Goal: Complete application form

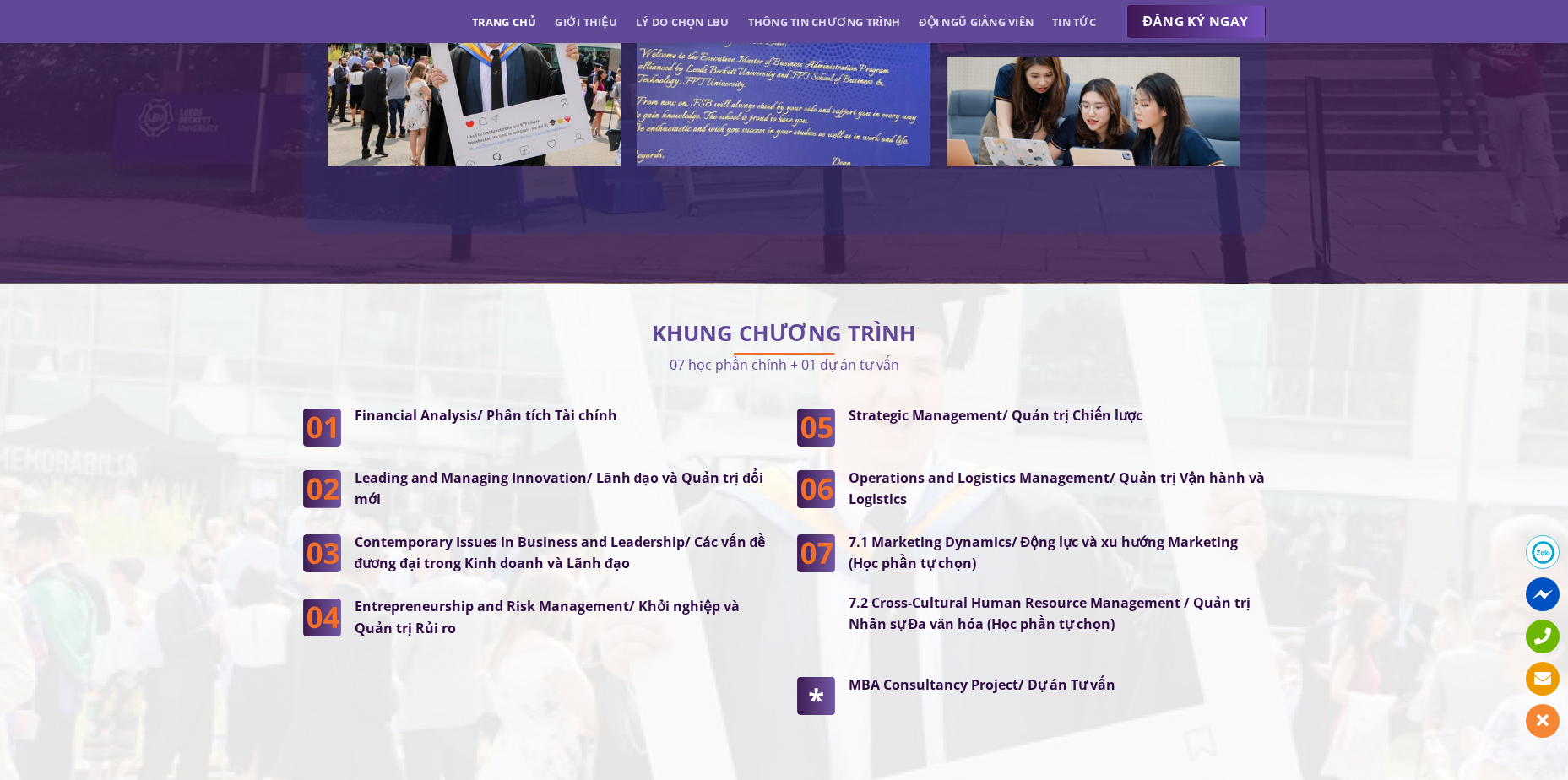
scroll to position [4137, 0]
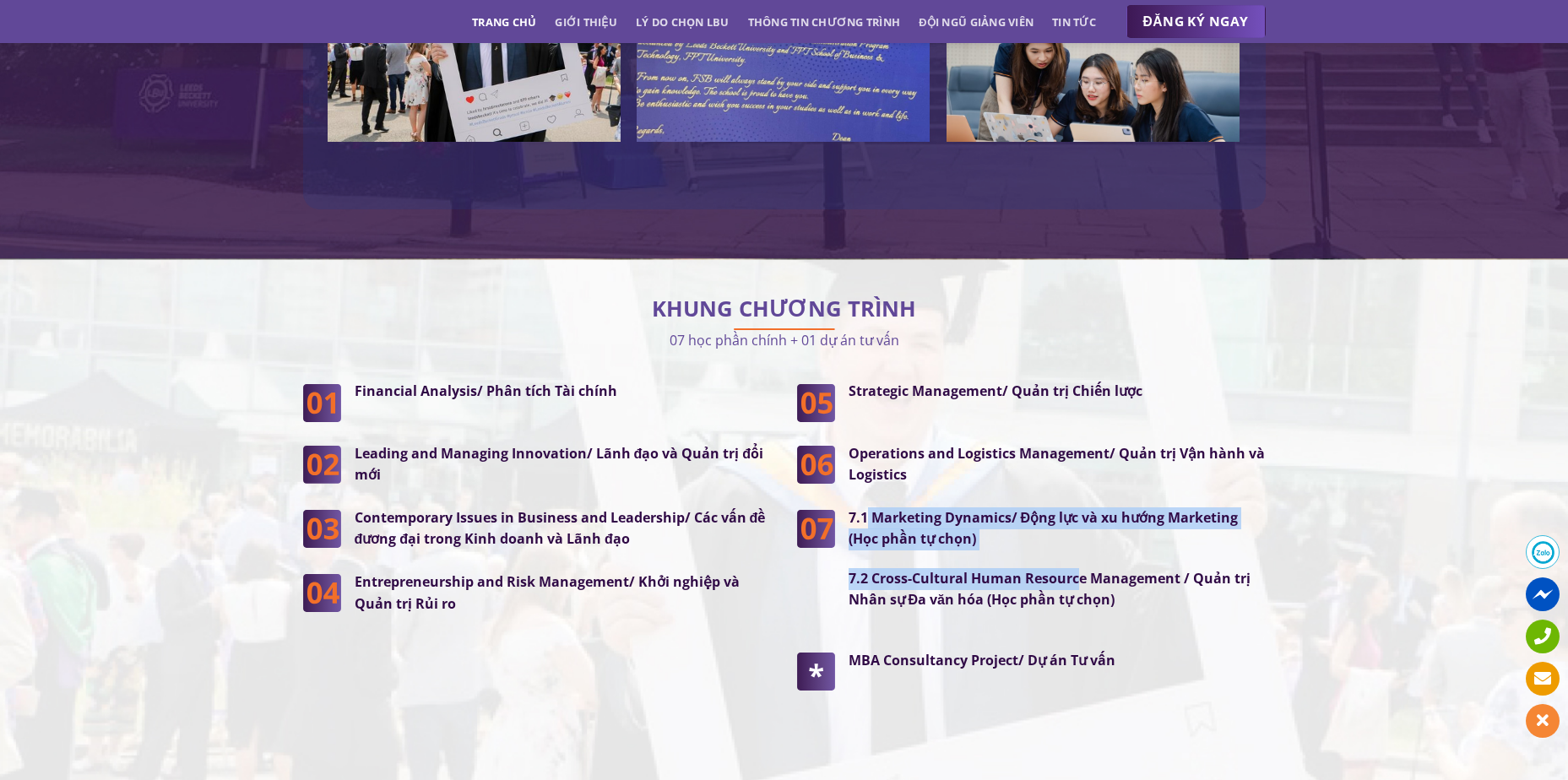
drag, startPoint x: 879, startPoint y: 481, endPoint x: 1077, endPoint y: 532, distance: 204.5
click at [1077, 532] on div "7.1 Marketing Dynamics/ Động lực và xu hướng Marketing (Học phần tự chọn) 7.2 C…" at bounding box center [1057, 559] width 417 height 104
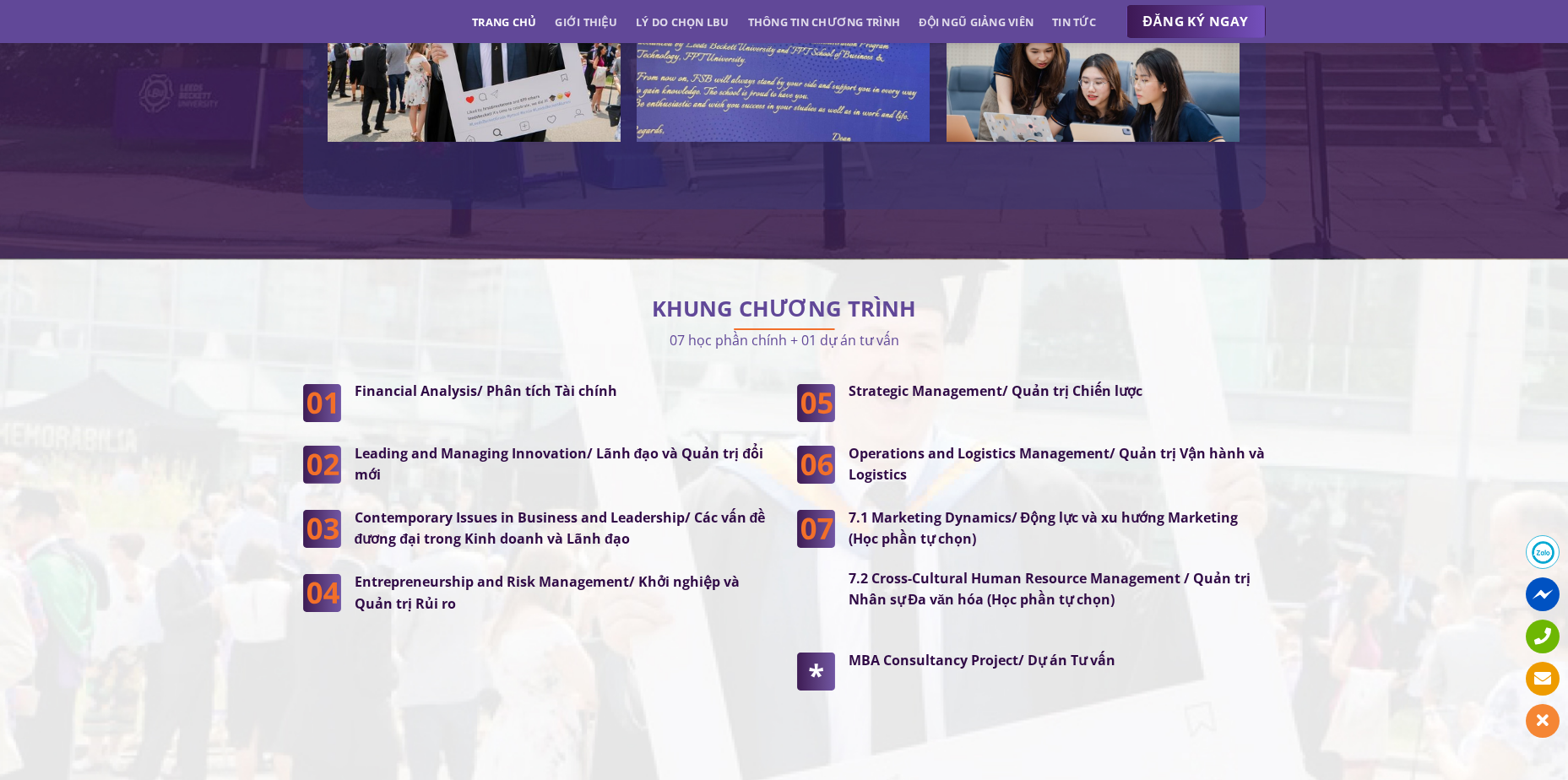
click at [677, 327] on div "KHUNG CHƯƠNG TRÌNH 07 học phần chính + 01 dự án tư vấn Financial Analysis/ Phân…" at bounding box center [784, 510] width 962 height 452
click at [748, 332] on div "KHUNG CHƯƠNG TRÌNH 07 học phần chính + 01 dự án tư vấn Financial Analysis/ Phân…" at bounding box center [784, 510] width 962 height 452
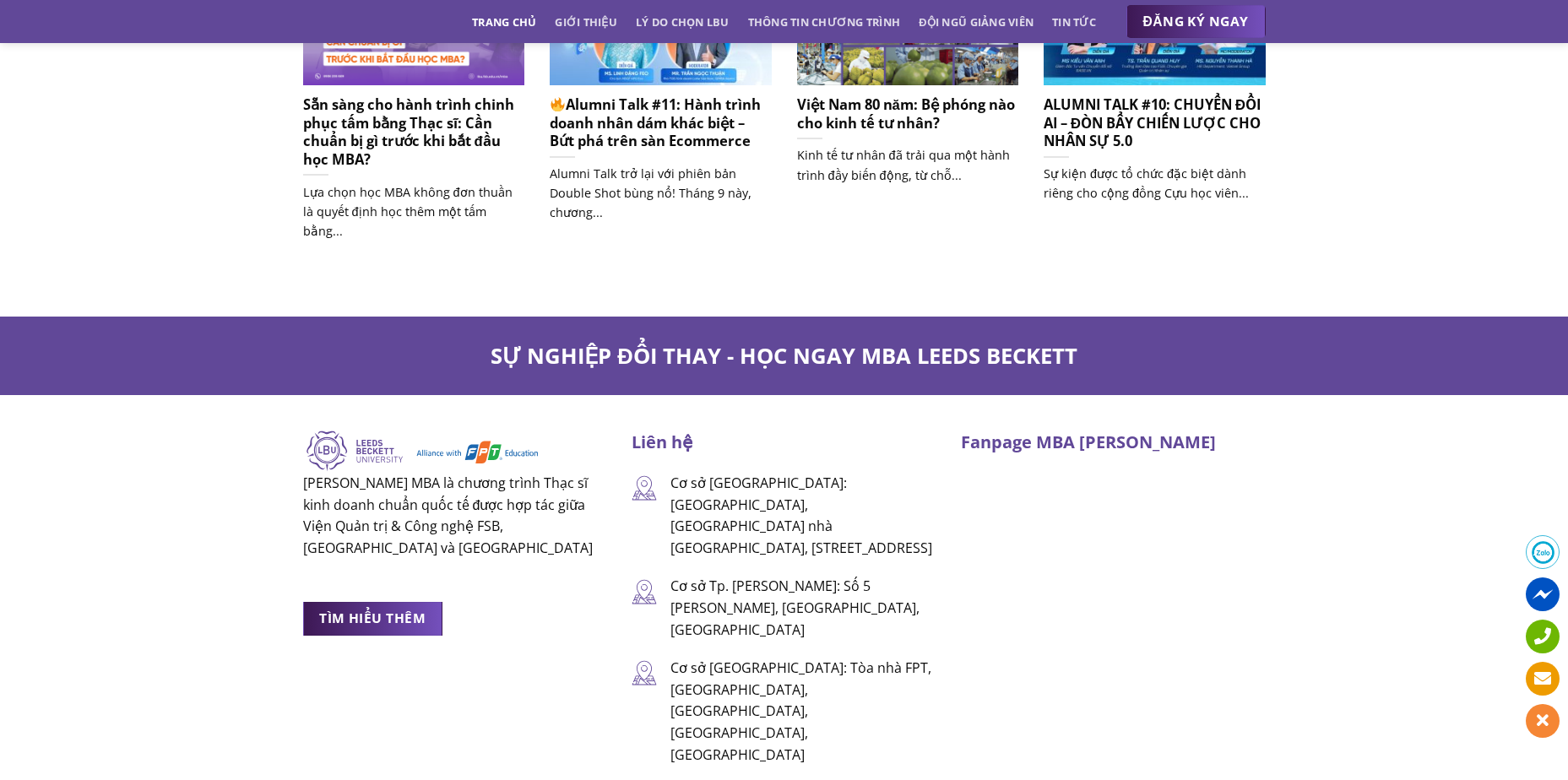
scroll to position [10977, 0]
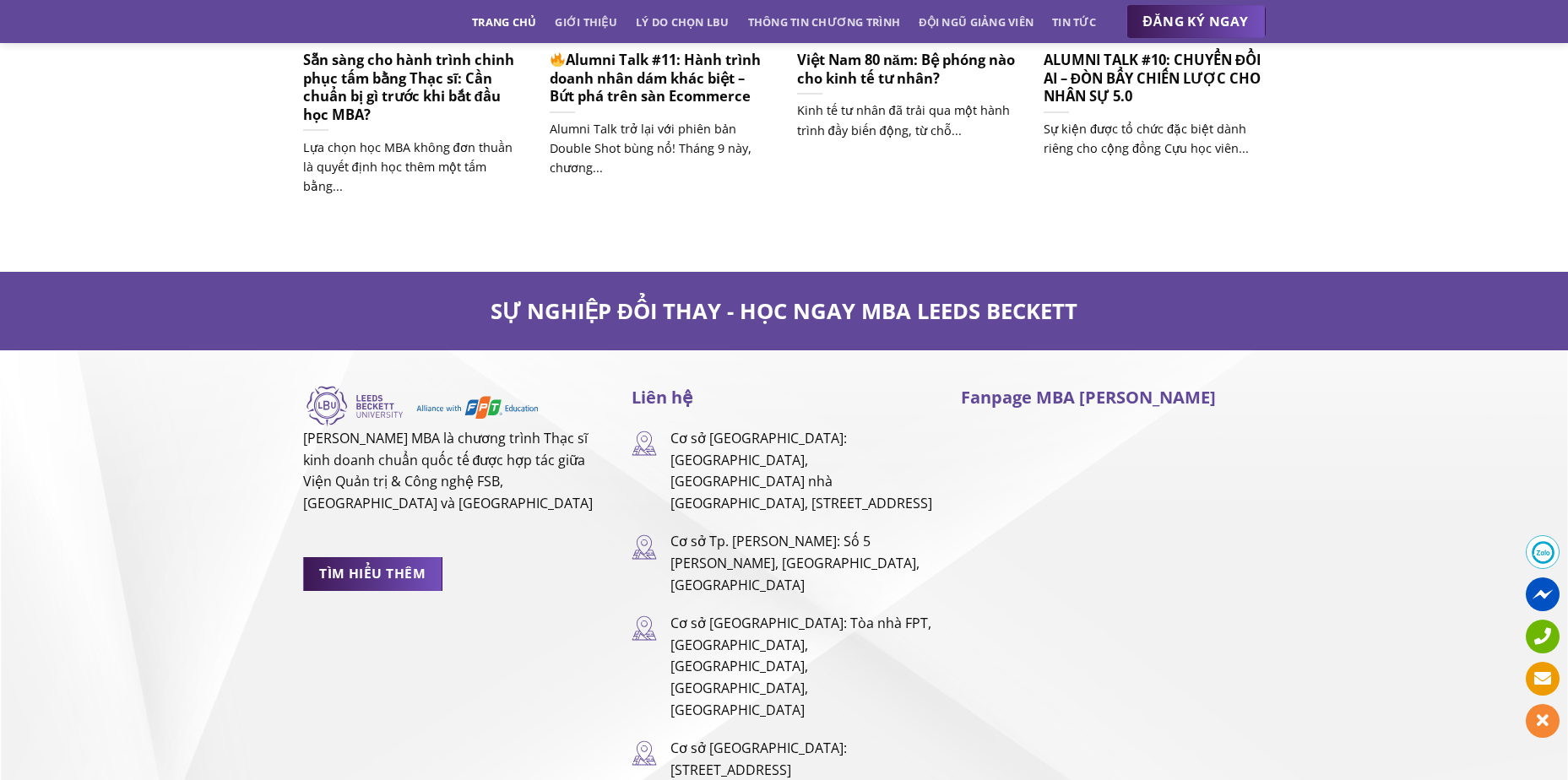
click at [786, 532] on p "Cơ sở Tp. [PERSON_NAME]: Số 5 [PERSON_NAME], [GEOGRAPHIC_DATA], [GEOGRAPHIC_DAT…" at bounding box center [803, 564] width 265 height 65
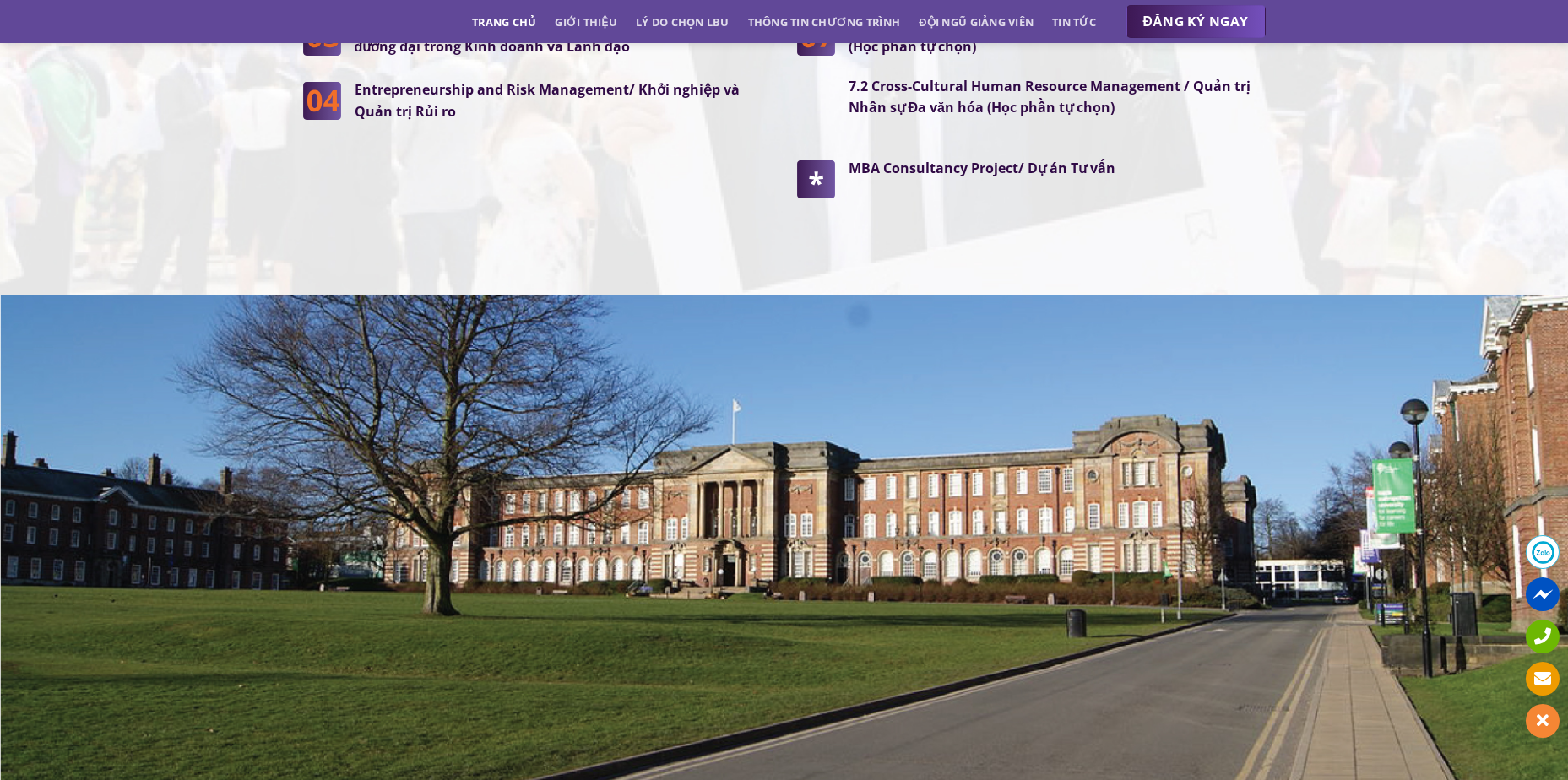
scroll to position [4360, 0]
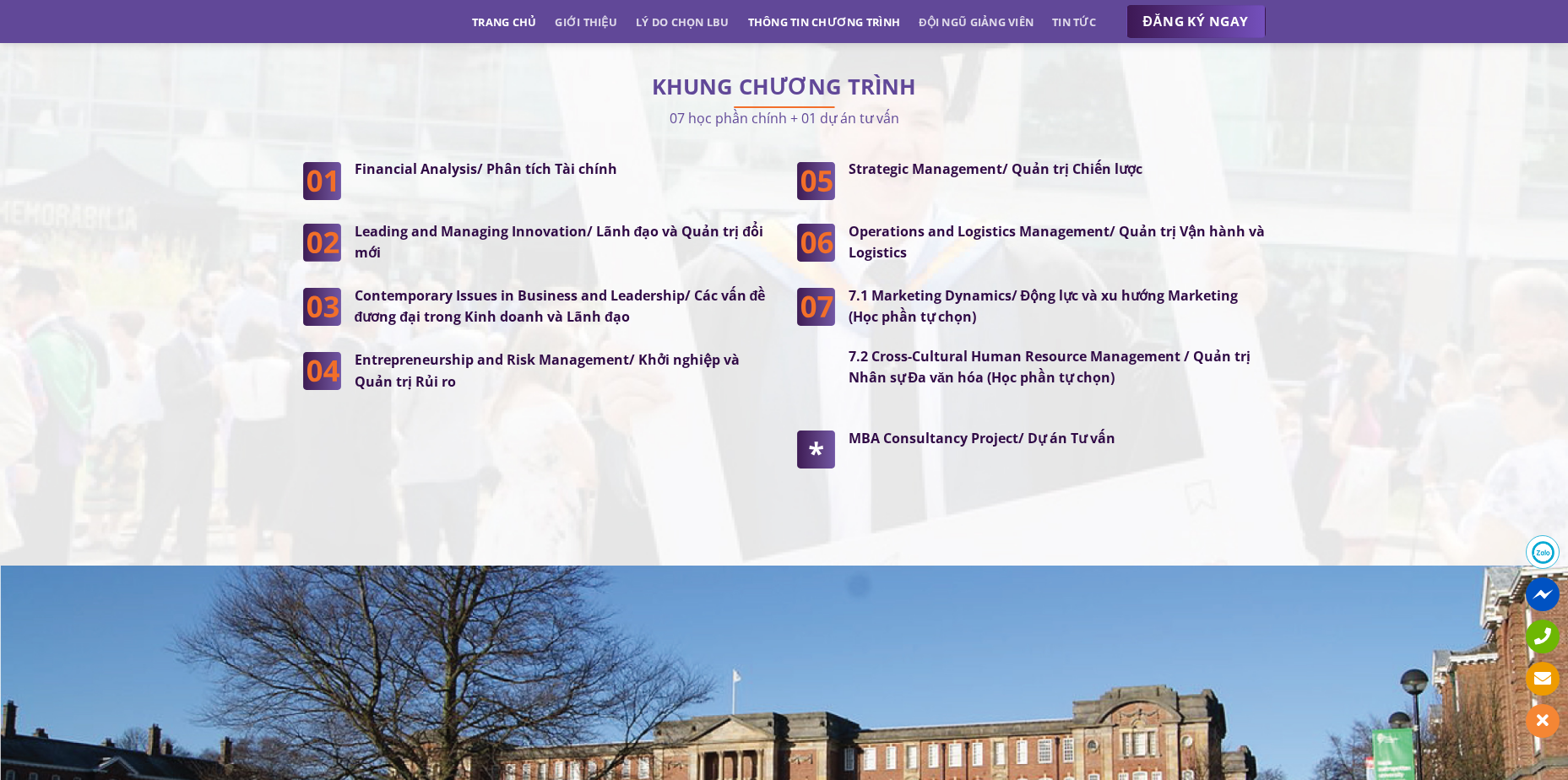
click at [820, 23] on link "Thông tin chương trình" at bounding box center [824, 22] width 153 height 31
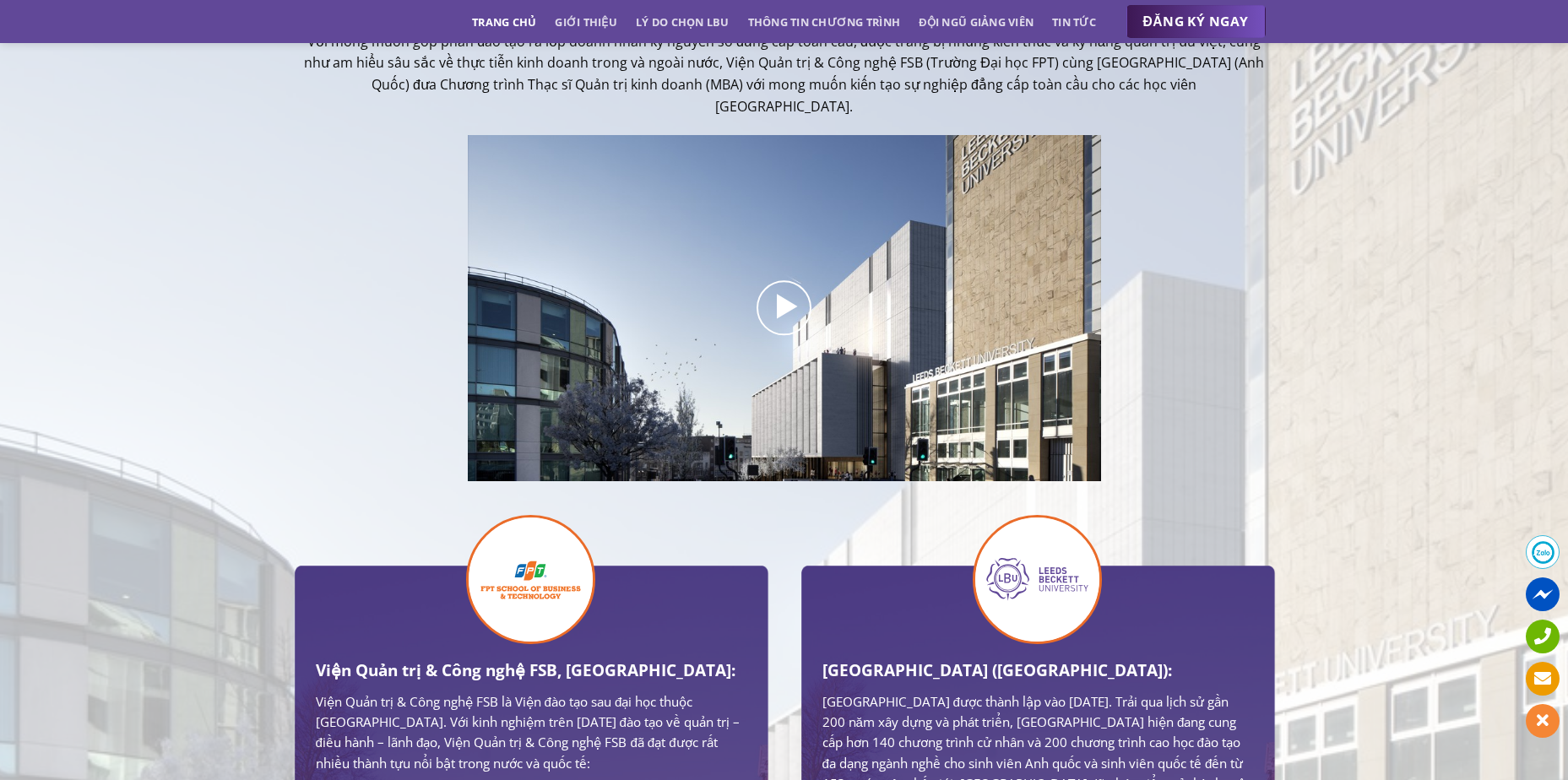
scroll to position [541, 0]
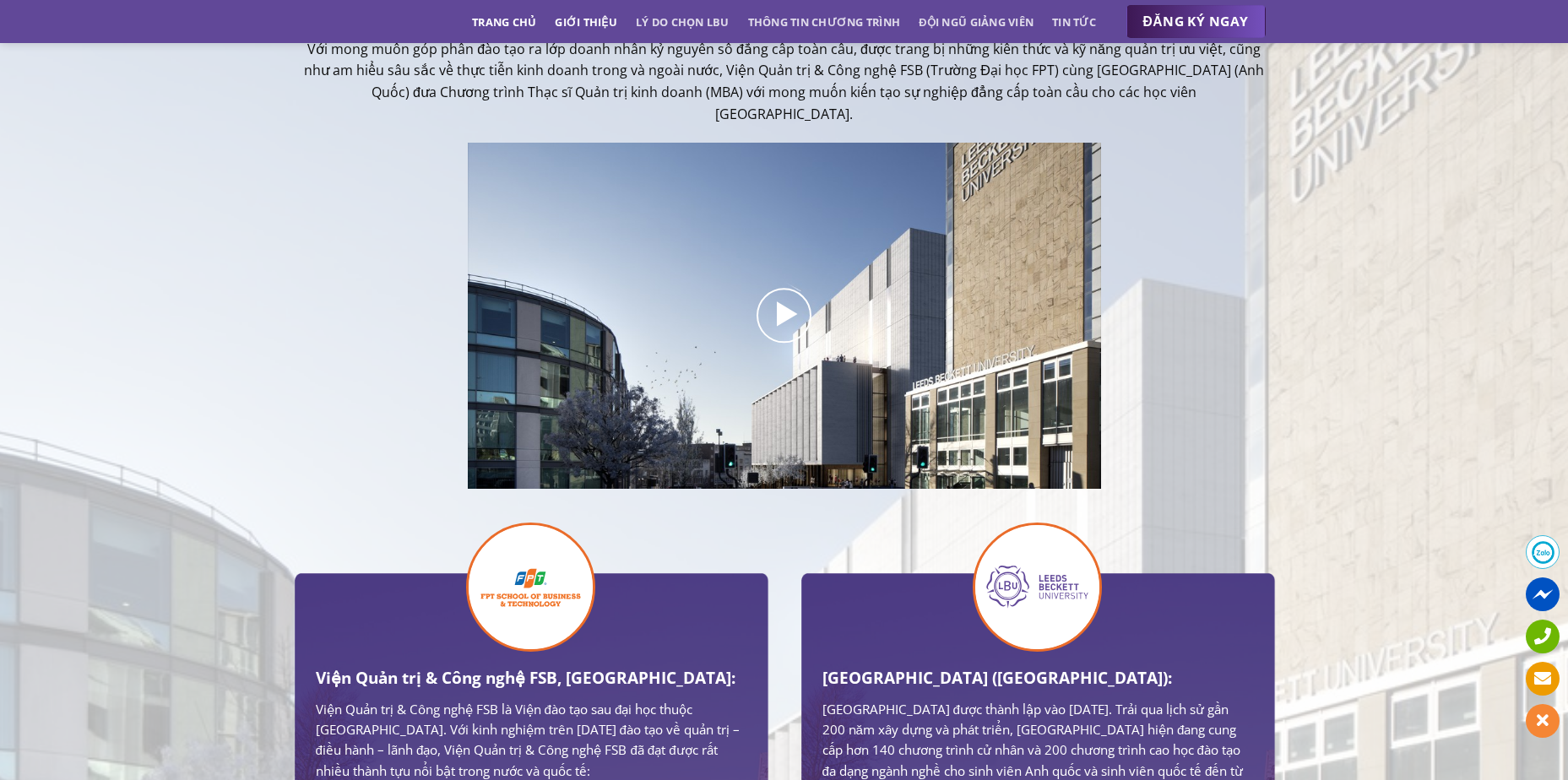
click at [594, 21] on link "Giới thiệu" at bounding box center [585, 22] width 62 height 31
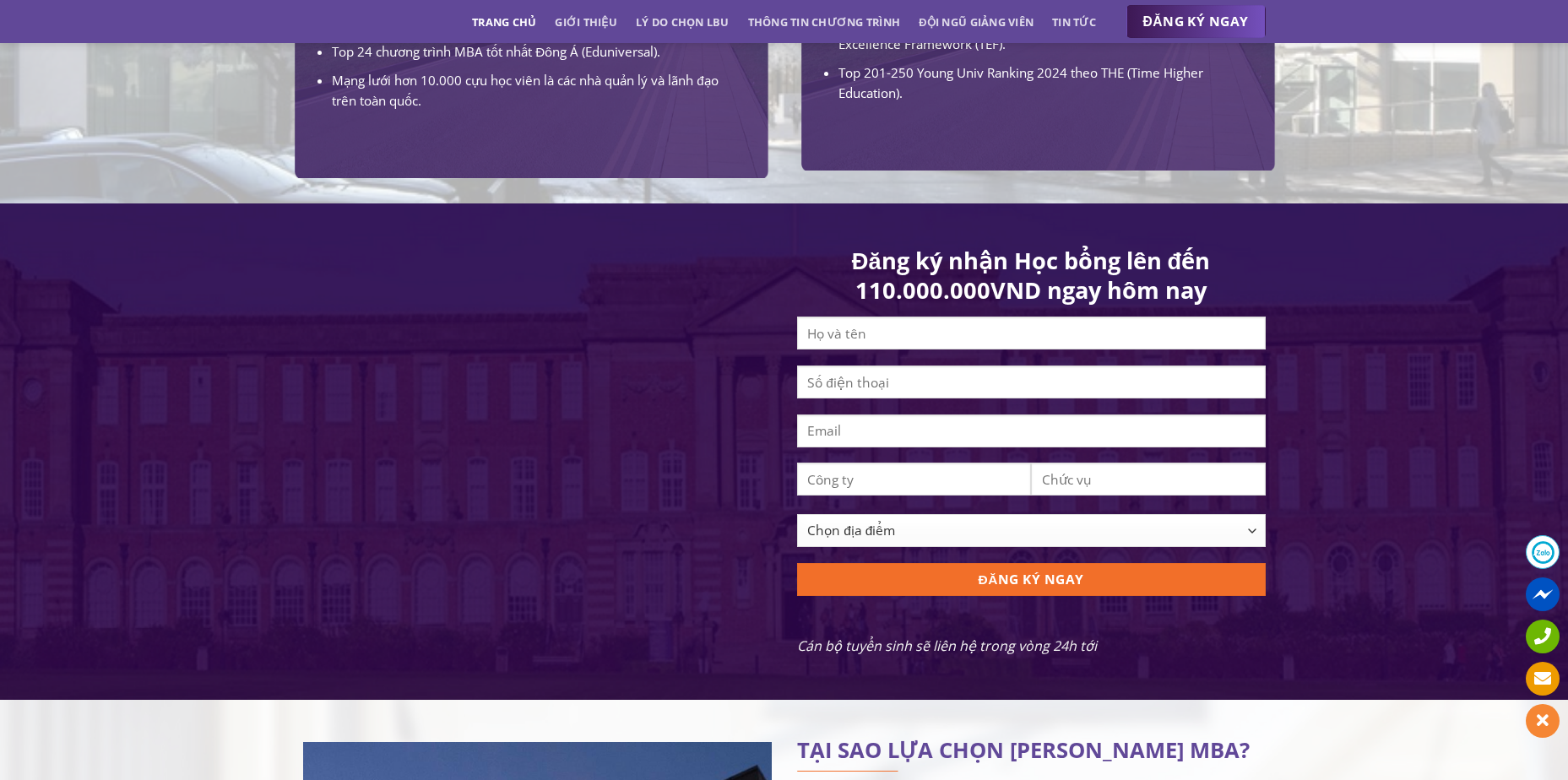
scroll to position [1427, 0]
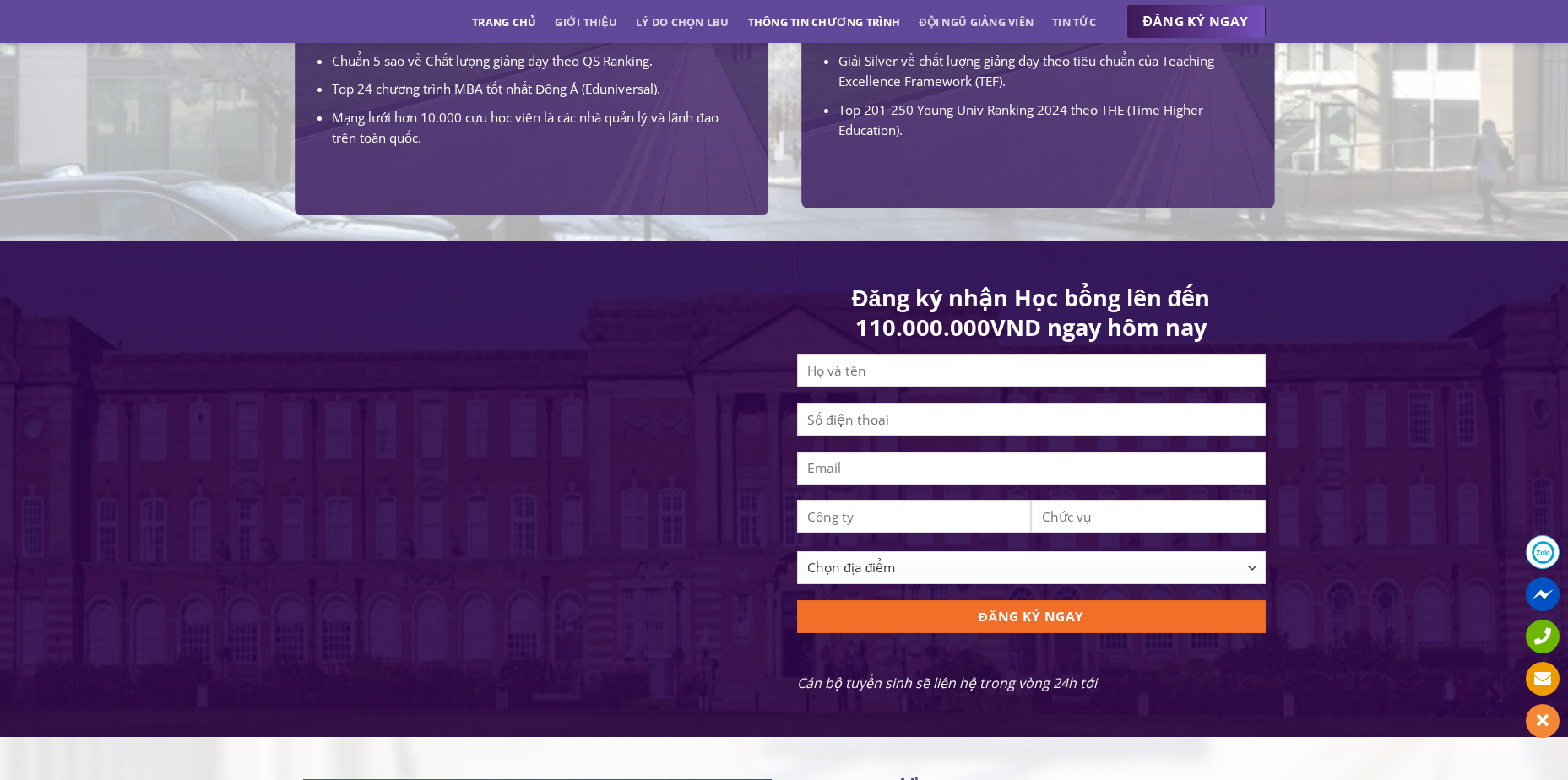
click at [810, 19] on link "Thông tin chương trình" at bounding box center [824, 22] width 153 height 31
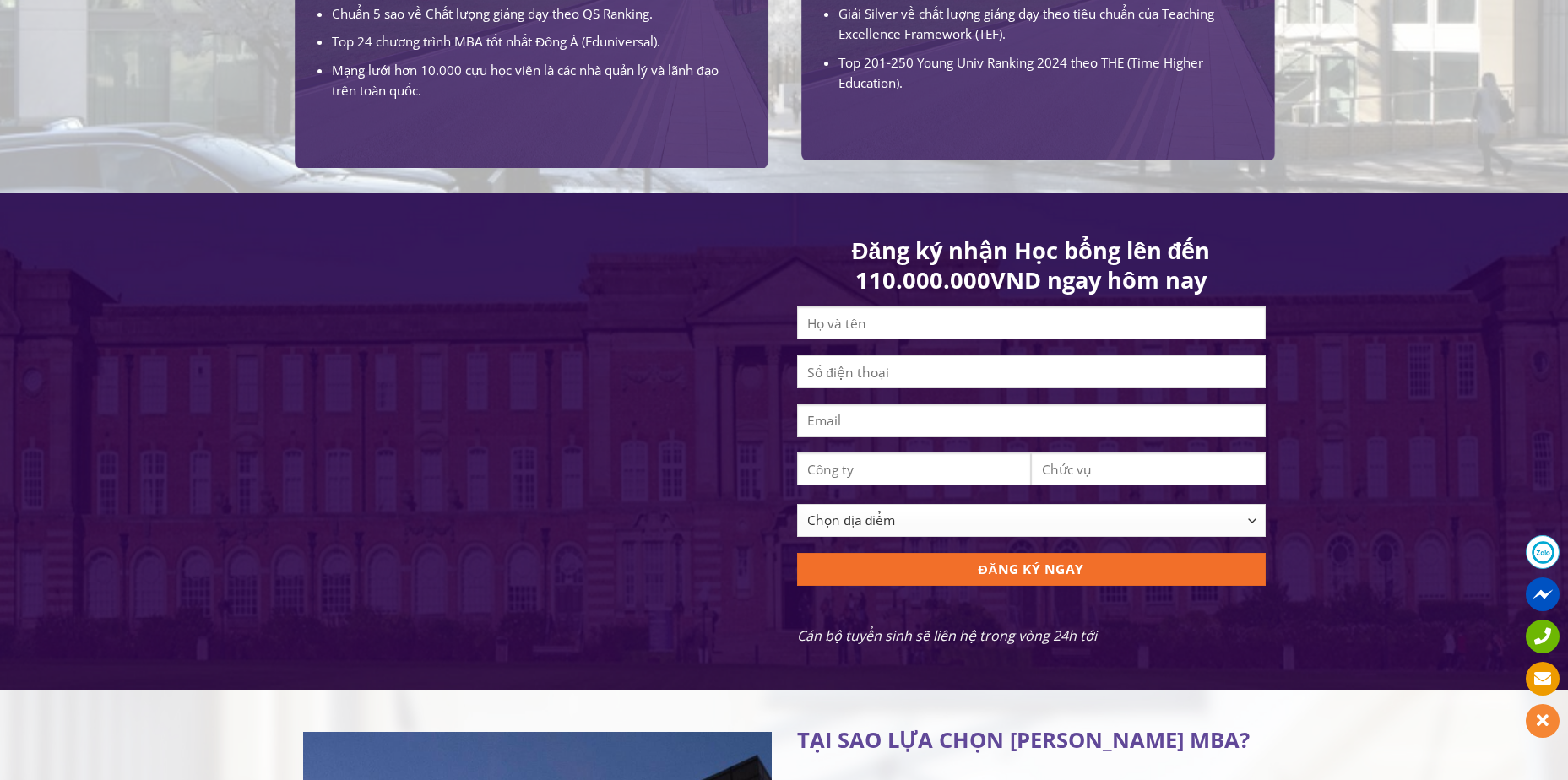
scroll to position [1689, 0]
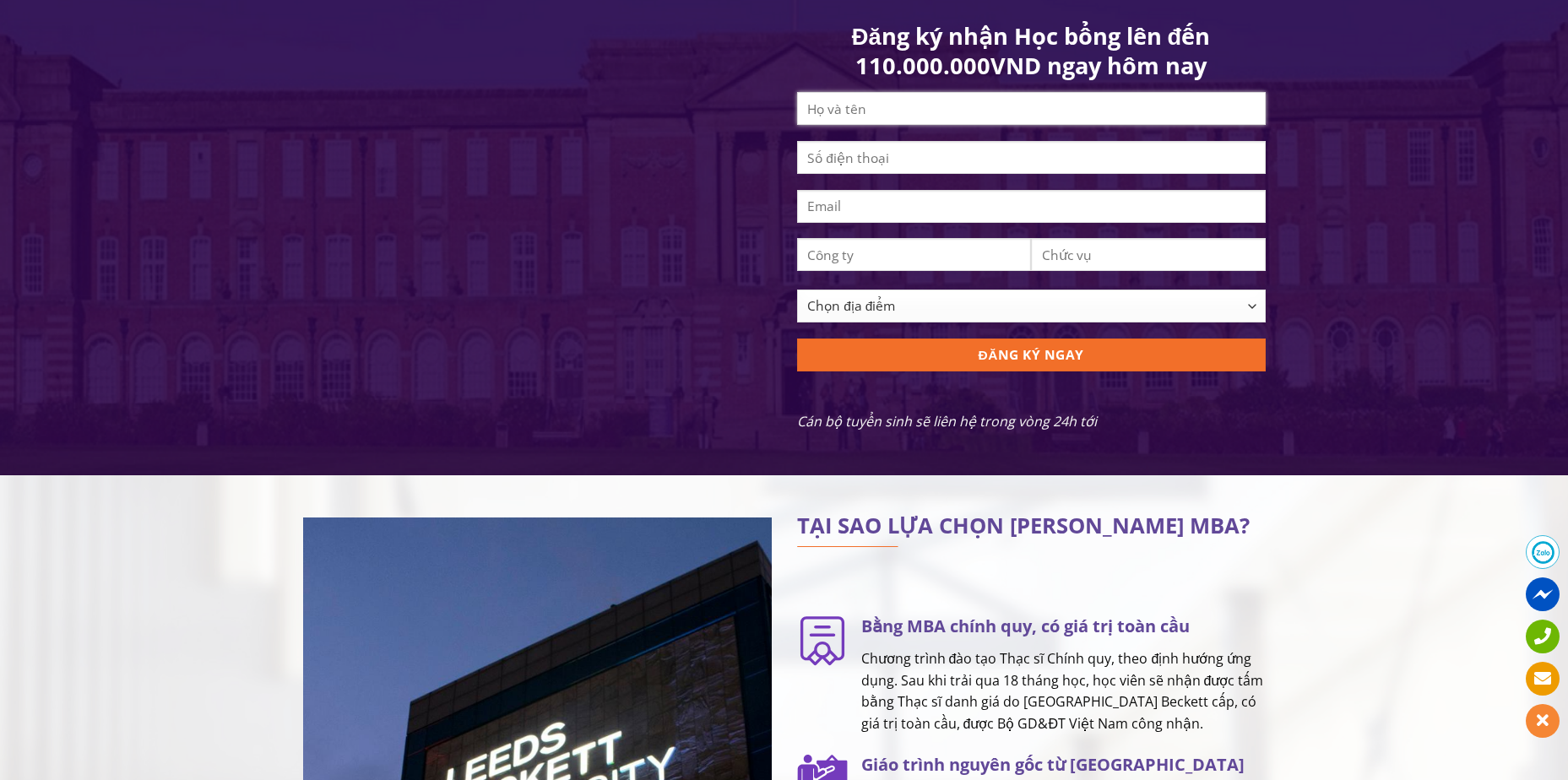
click at [873, 123] on input "Contact form" at bounding box center [1032, 108] width 468 height 33
type input "L"
type input "Lê Việt Linh"
type input "0703219856"
type input "linh.vle94@gmail.com"
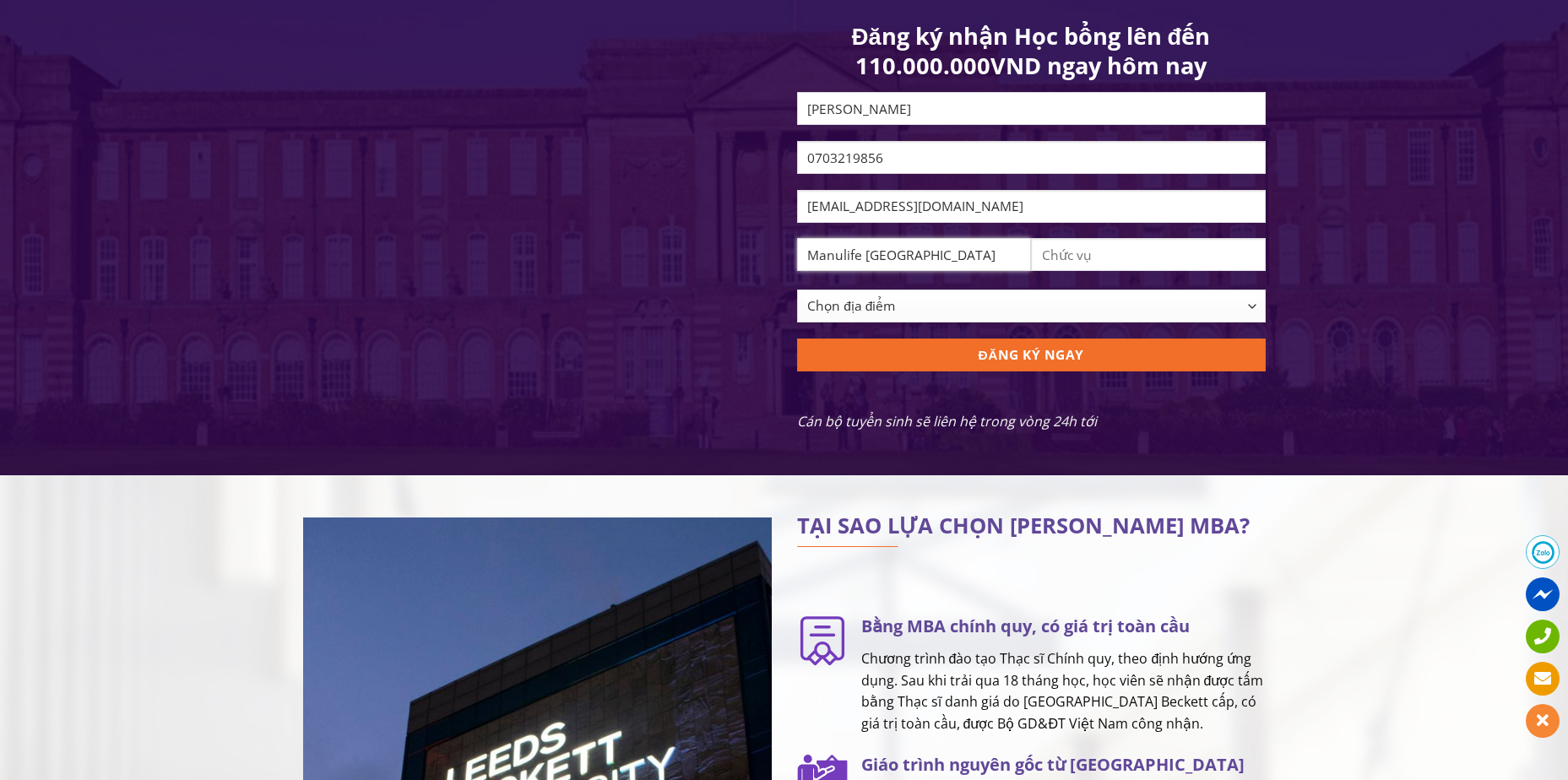
type input "Manulife Việt Nam"
type input "T"
type input "Head of New Business, Operations"
click at [1132, 303] on select "Chọn địa điểm Hà Nội TP Hồ Chí Minh Cần Thơ Đà Nẵng Khác" at bounding box center [1032, 306] width 468 height 33
select select "[GEOGRAPHIC_DATA][PERSON_NAME]"
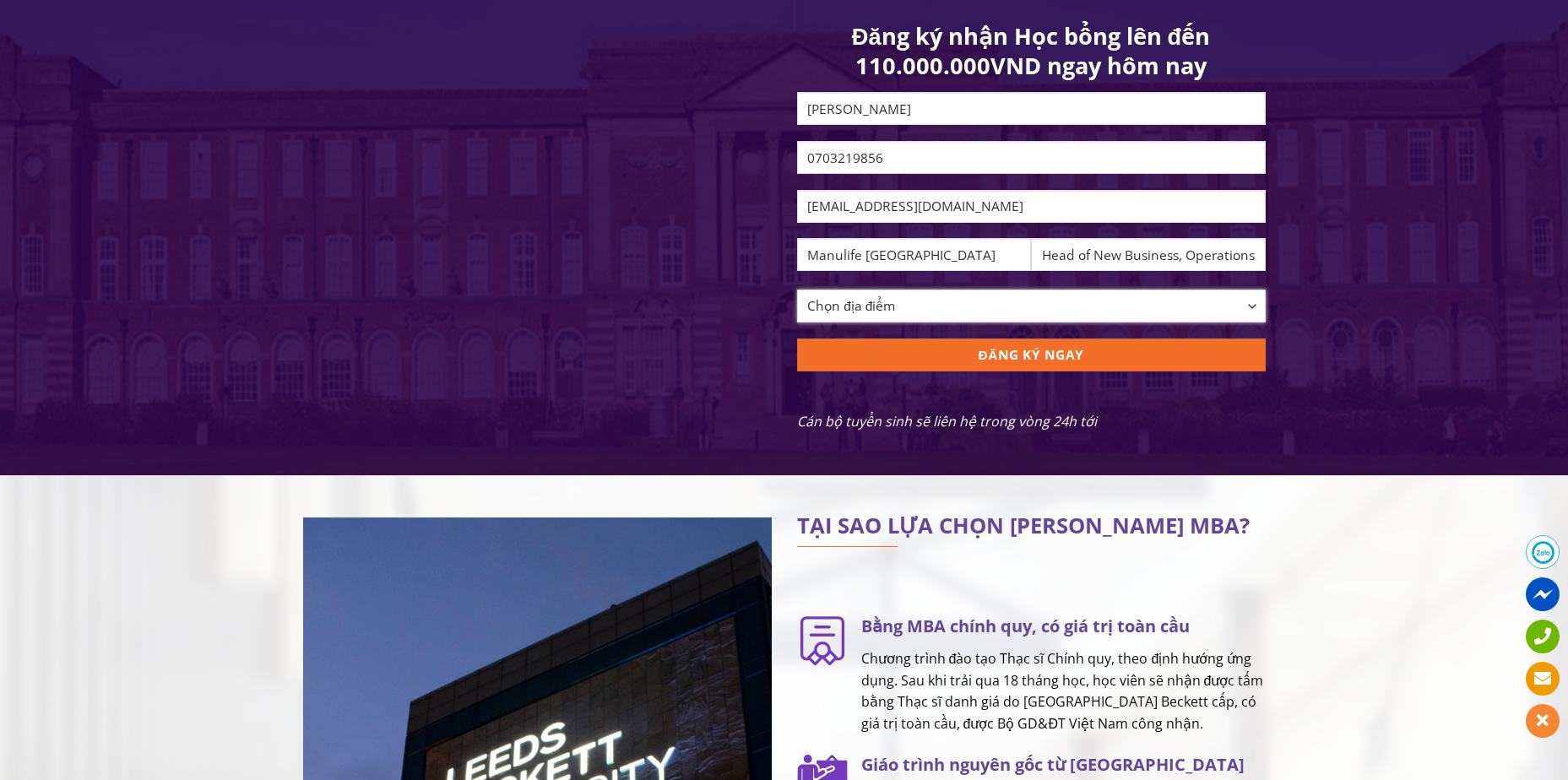
click at [797, 302] on select "Chọn địa điểm Hà Nội TP Hồ Chí Minh Cần Thơ Đà Nẵng Khác" at bounding box center [1032, 306] width 468 height 33
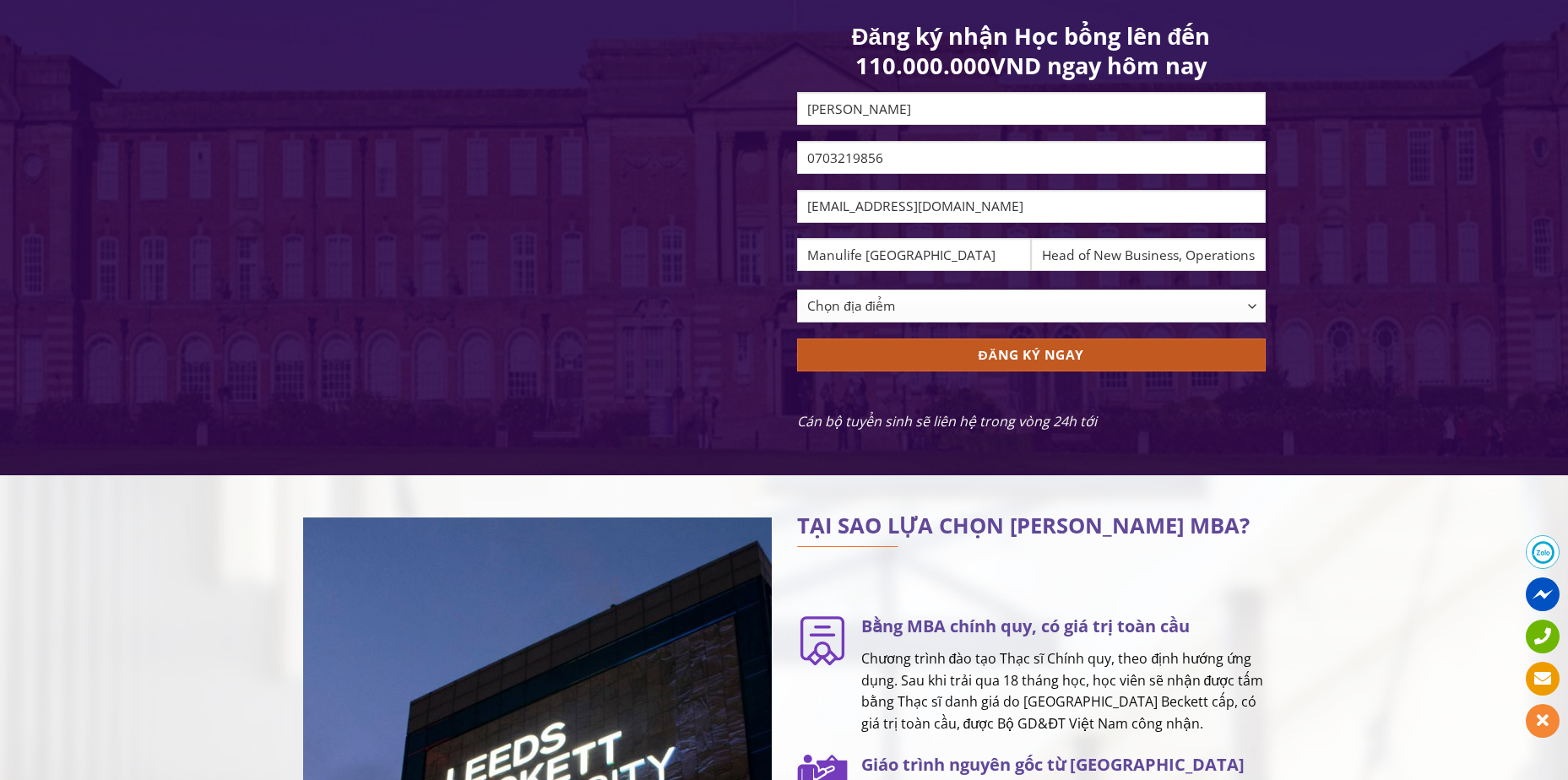
click at [998, 359] on input "ĐĂNG KÝ NGAY" at bounding box center [1032, 355] width 468 height 33
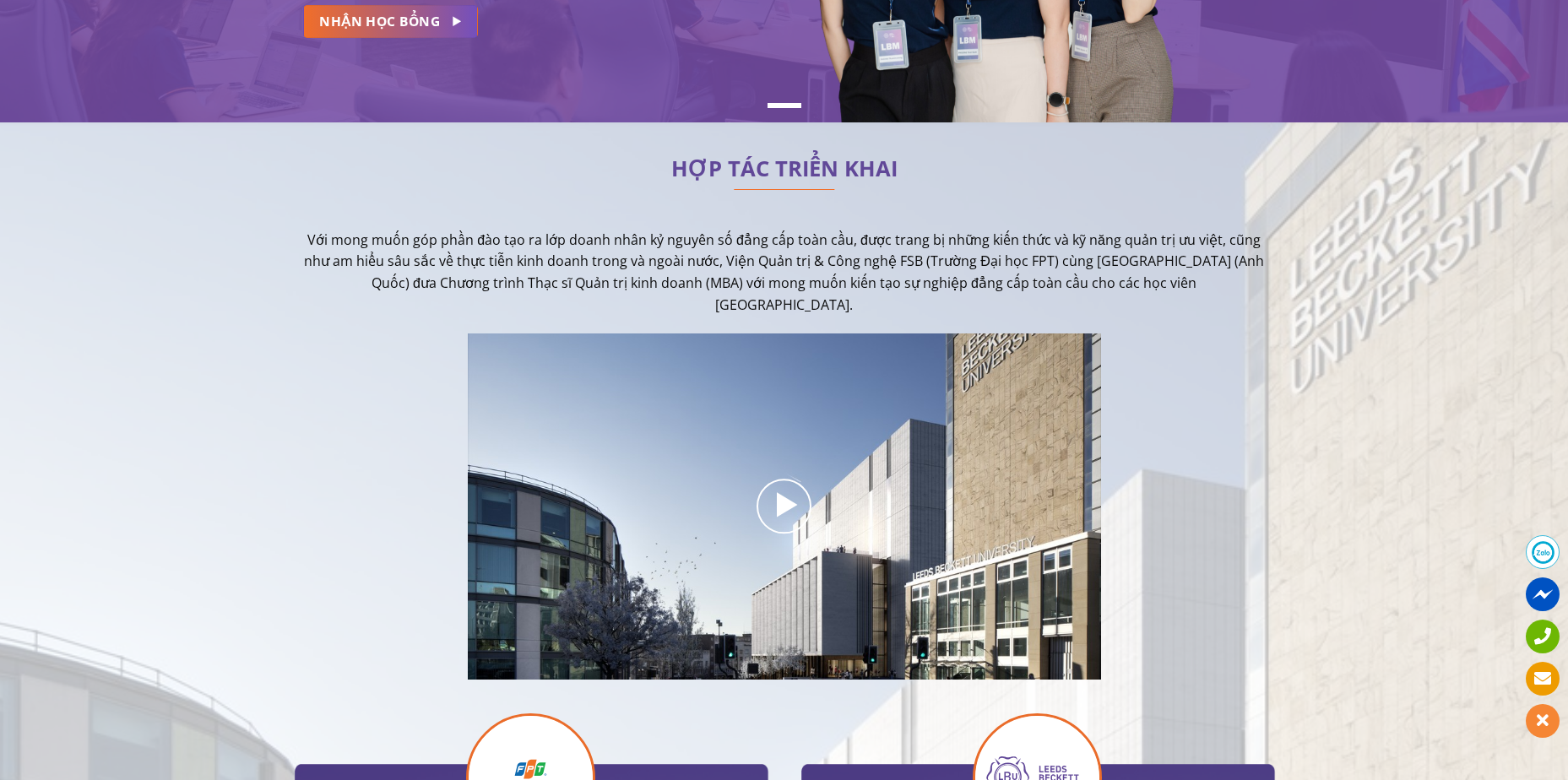
scroll to position [0, 0]
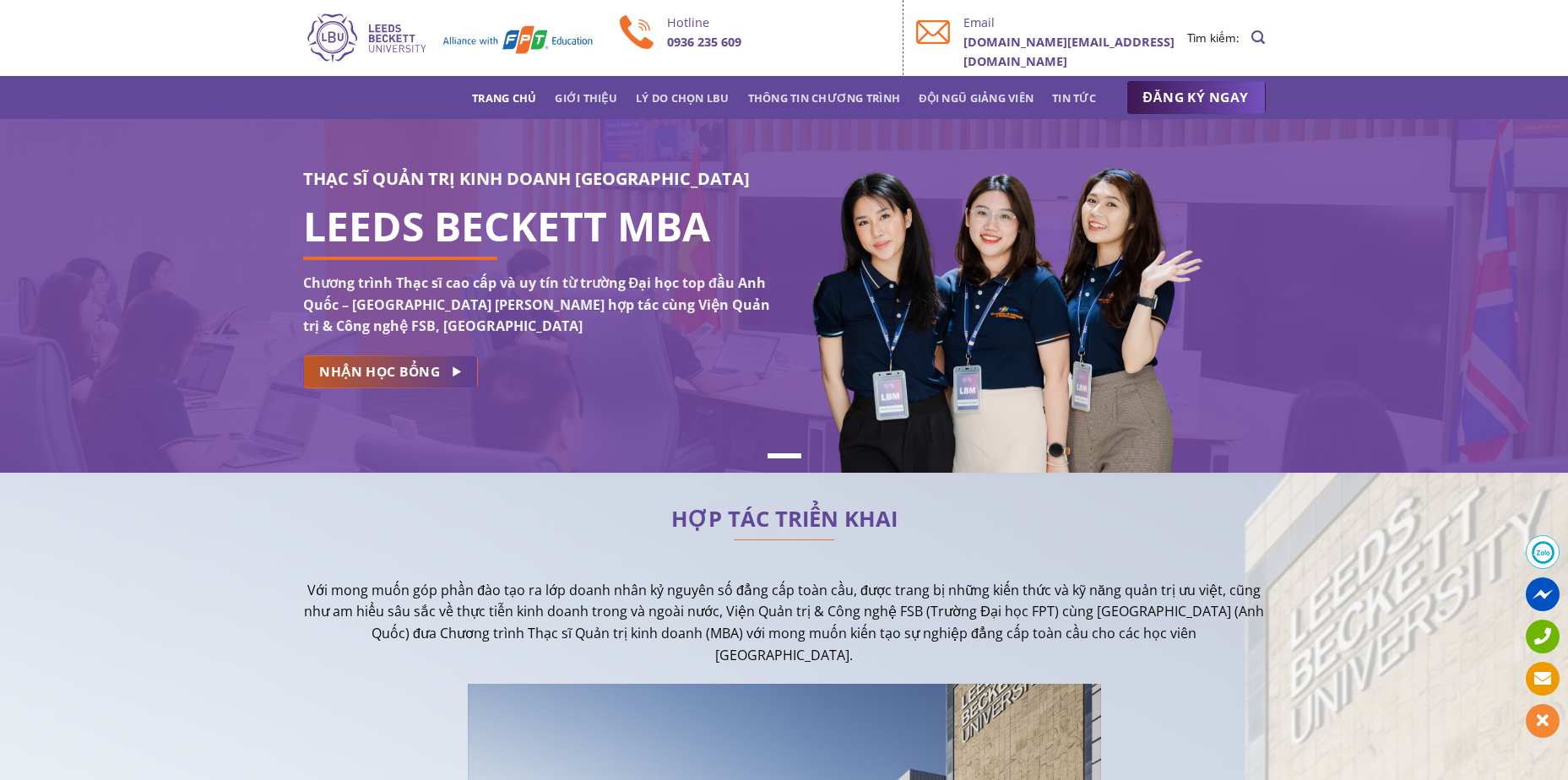
click at [454, 370] on icon at bounding box center [456, 371] width 13 height 16
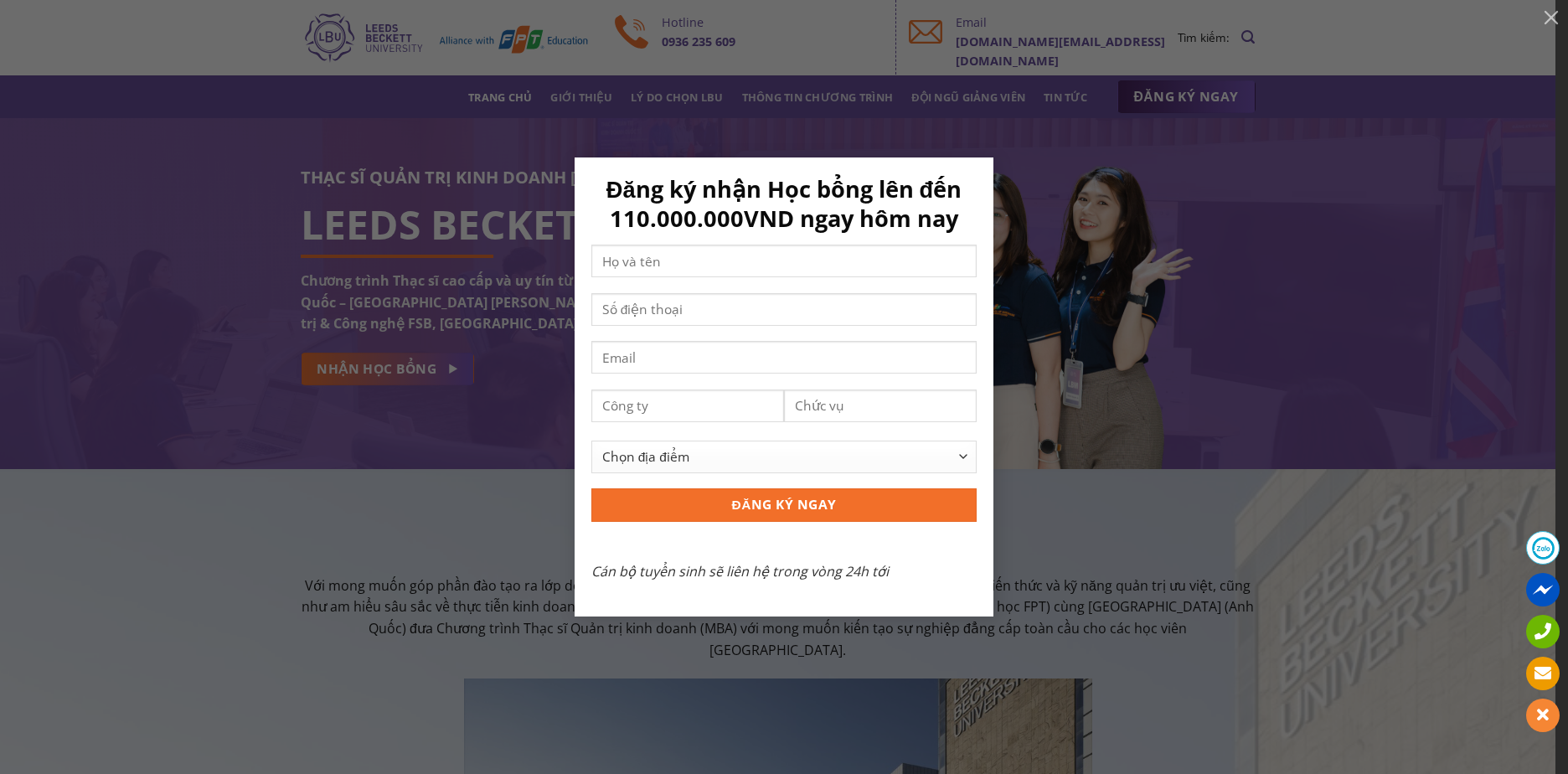
click at [437, 578] on div "Đăng ký nhận Học bổng lên đến 110.000.000VND ngay hôm nay Chọn địa điểm Hà Nội …" at bounding box center [784, 387] width 1518 height 459
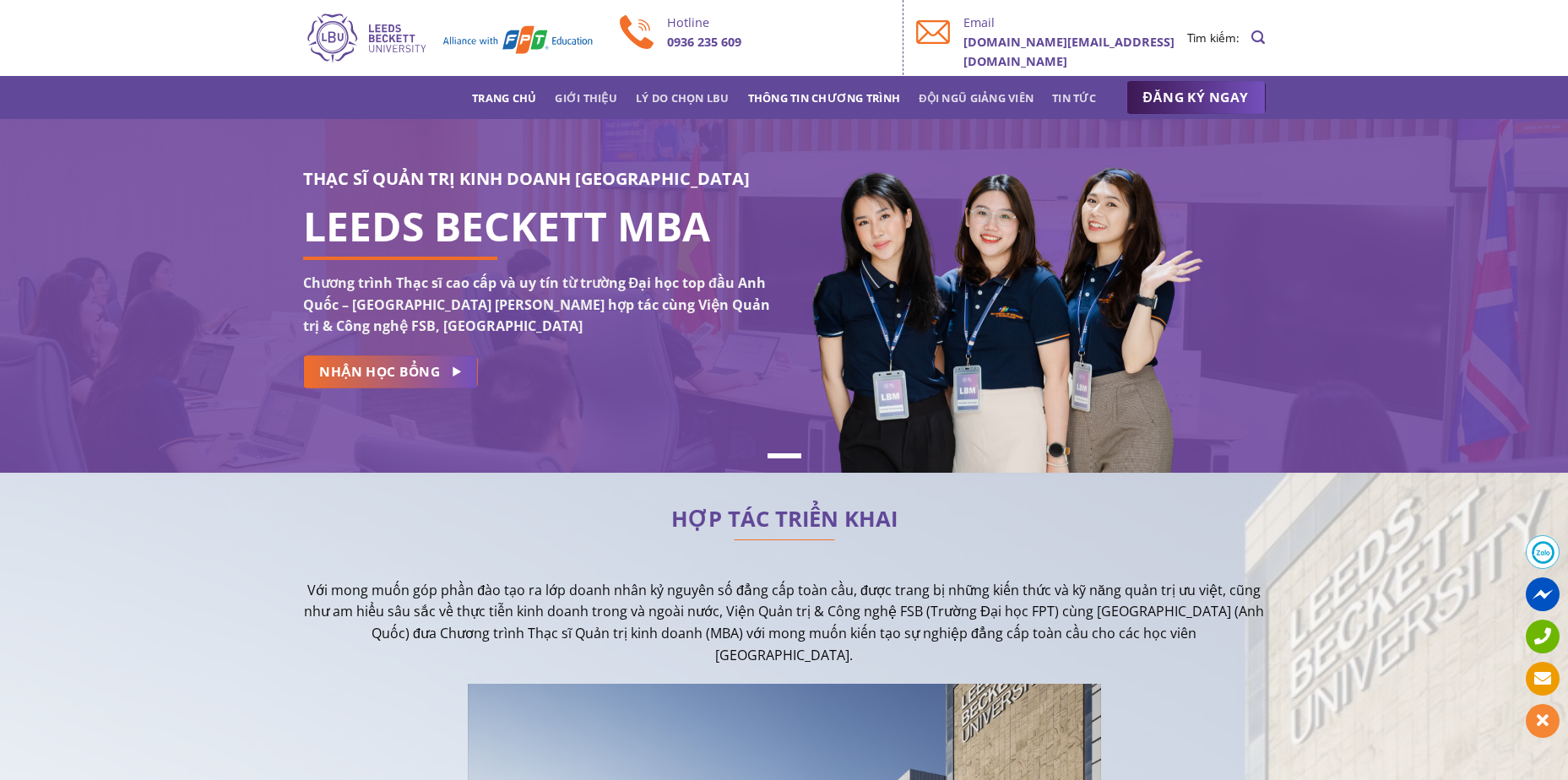
click at [825, 92] on link "Thông tin chương trình" at bounding box center [824, 98] width 153 height 31
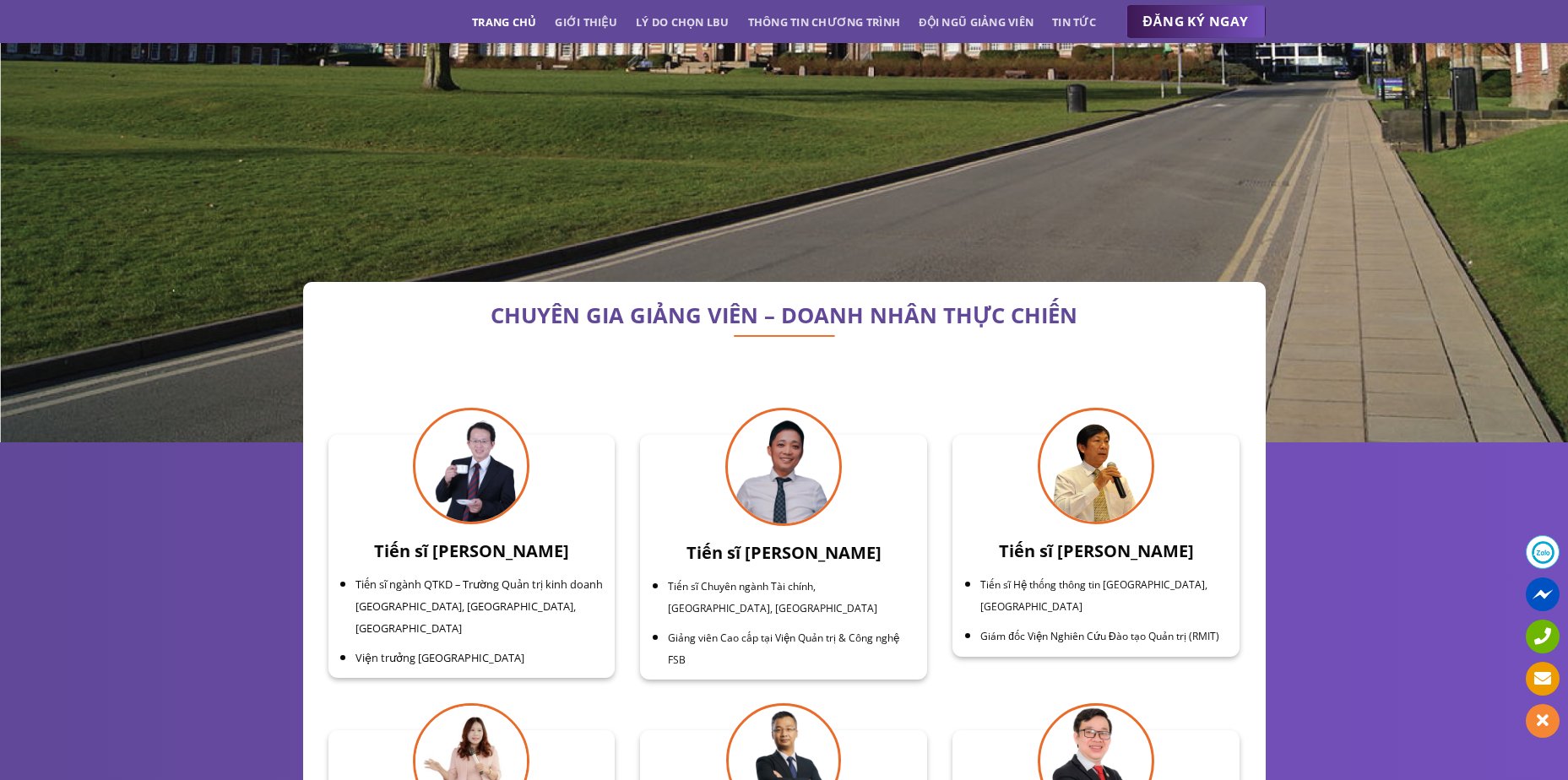
scroll to position [4989, 0]
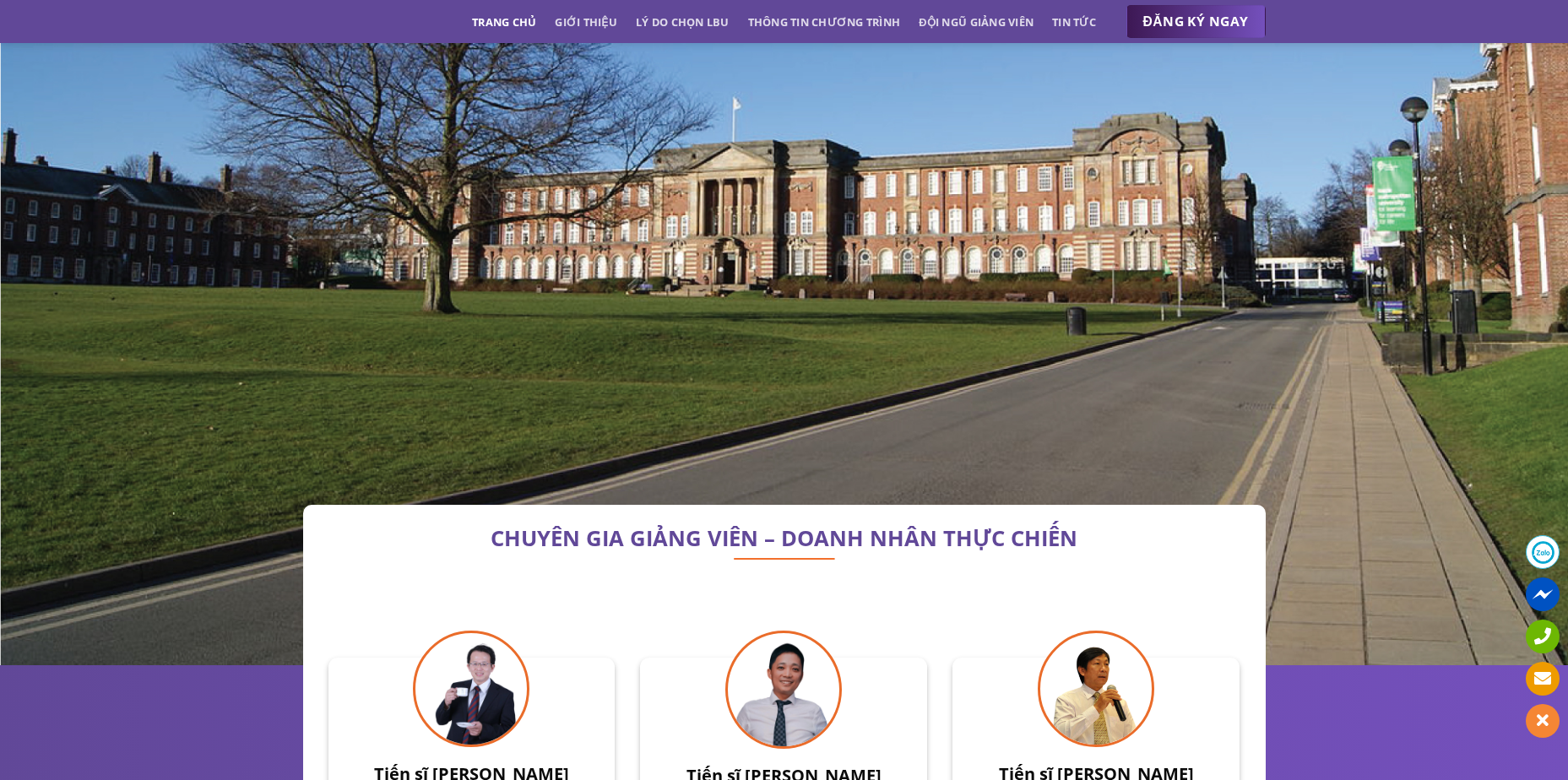
click at [519, 20] on link "Trang chủ" at bounding box center [504, 22] width 64 height 31
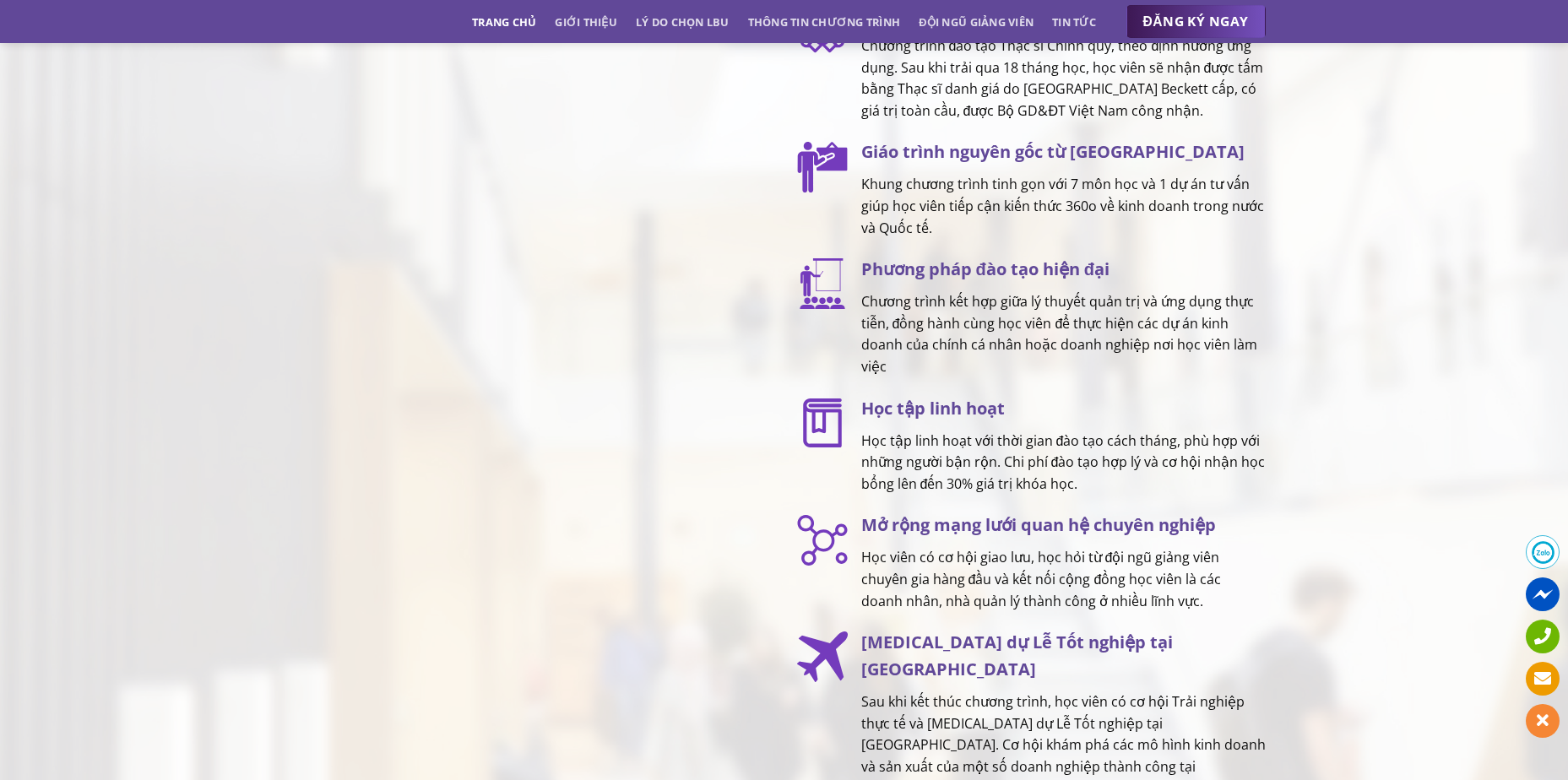
scroll to position [2364, 0]
